Goal: Task Accomplishment & Management: Manage account settings

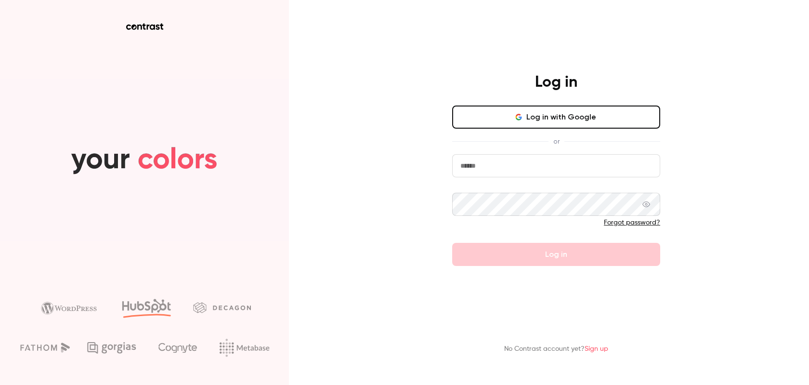
click at [608, 118] on button "Log in with Google" at bounding box center [556, 116] width 208 height 23
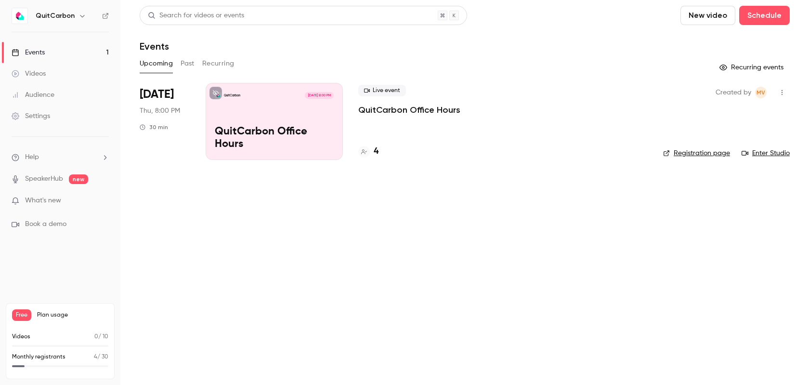
click at [35, 122] on link "Settings" at bounding box center [60, 115] width 120 height 21
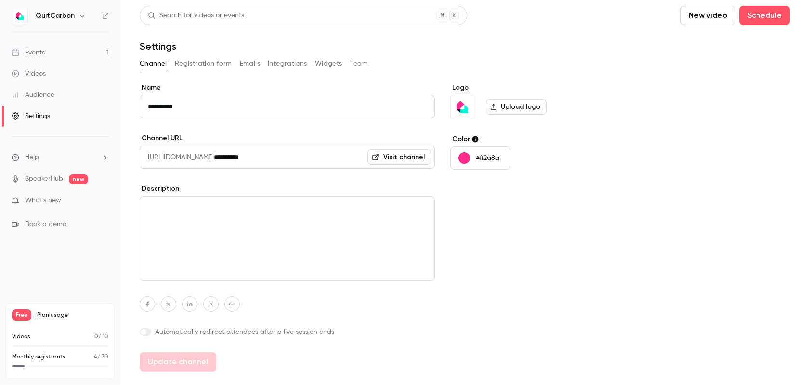
click at [364, 63] on button "Team" at bounding box center [359, 63] width 18 height 15
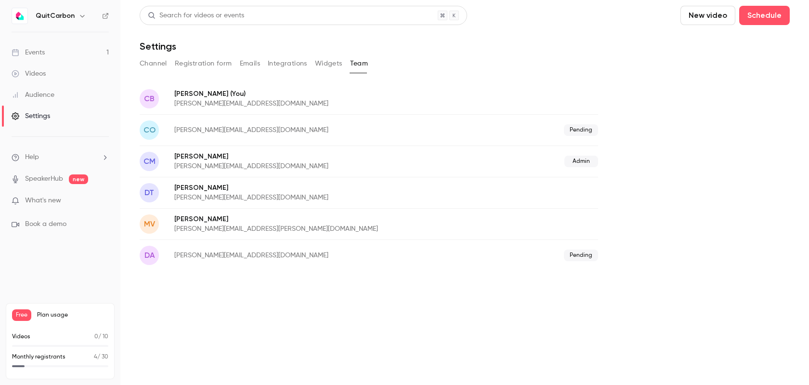
click at [227, 136] on div "co [PERSON_NAME][EMAIL_ADDRESS][DOMAIN_NAME] Pending" at bounding box center [369, 129] width 459 height 31
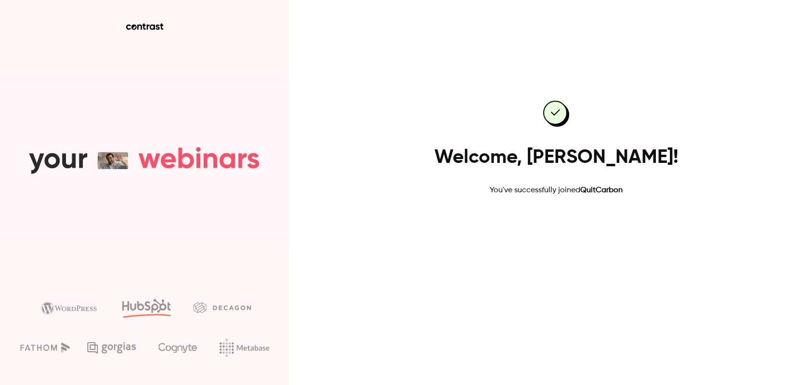
click at [547, 230] on link "Go to dashboard" at bounding box center [556, 226] width 82 height 23
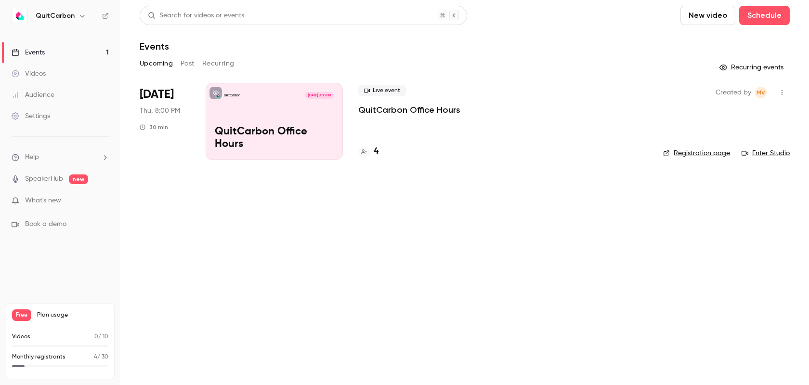
click at [35, 120] on div "Settings" at bounding box center [31, 116] width 39 height 10
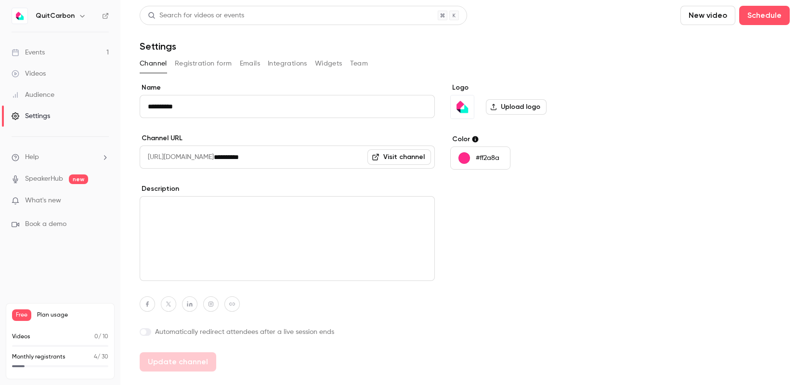
click at [353, 65] on button "Team" at bounding box center [359, 63] width 18 height 15
